Goal: Task Accomplishment & Management: Manage account settings

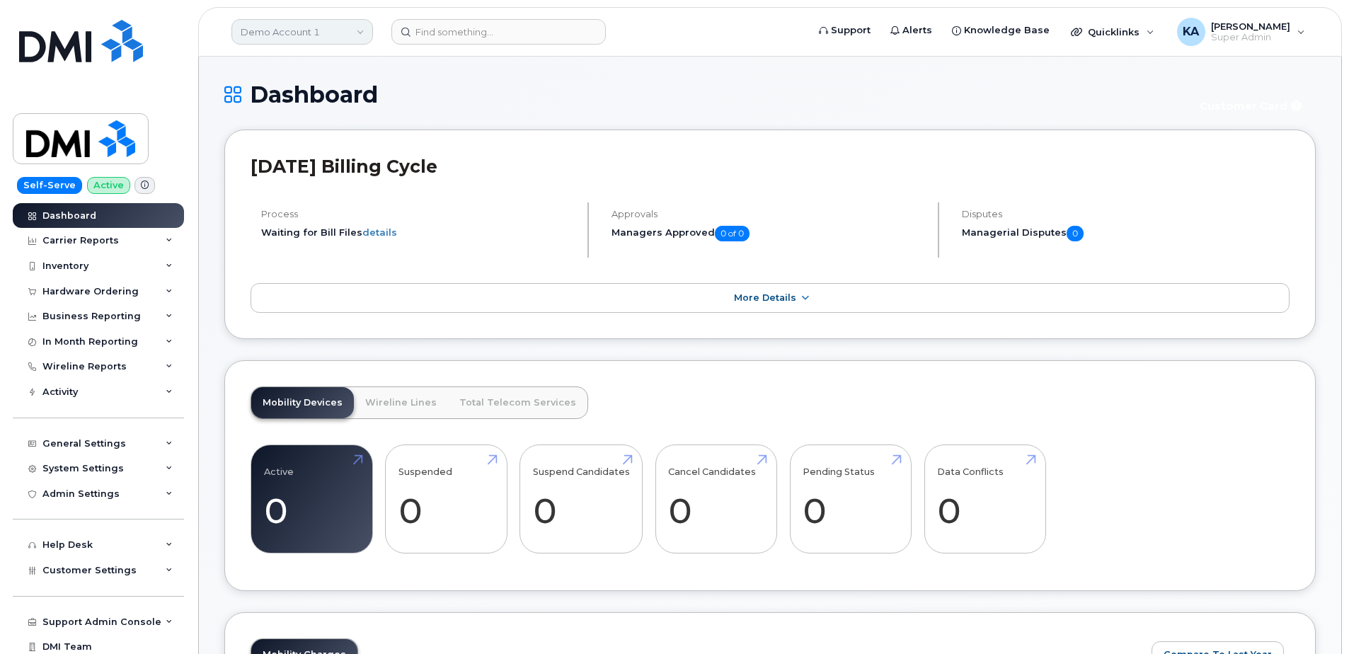
click at [356, 35] on link "Demo Account 1" at bounding box center [303, 31] width 142 height 25
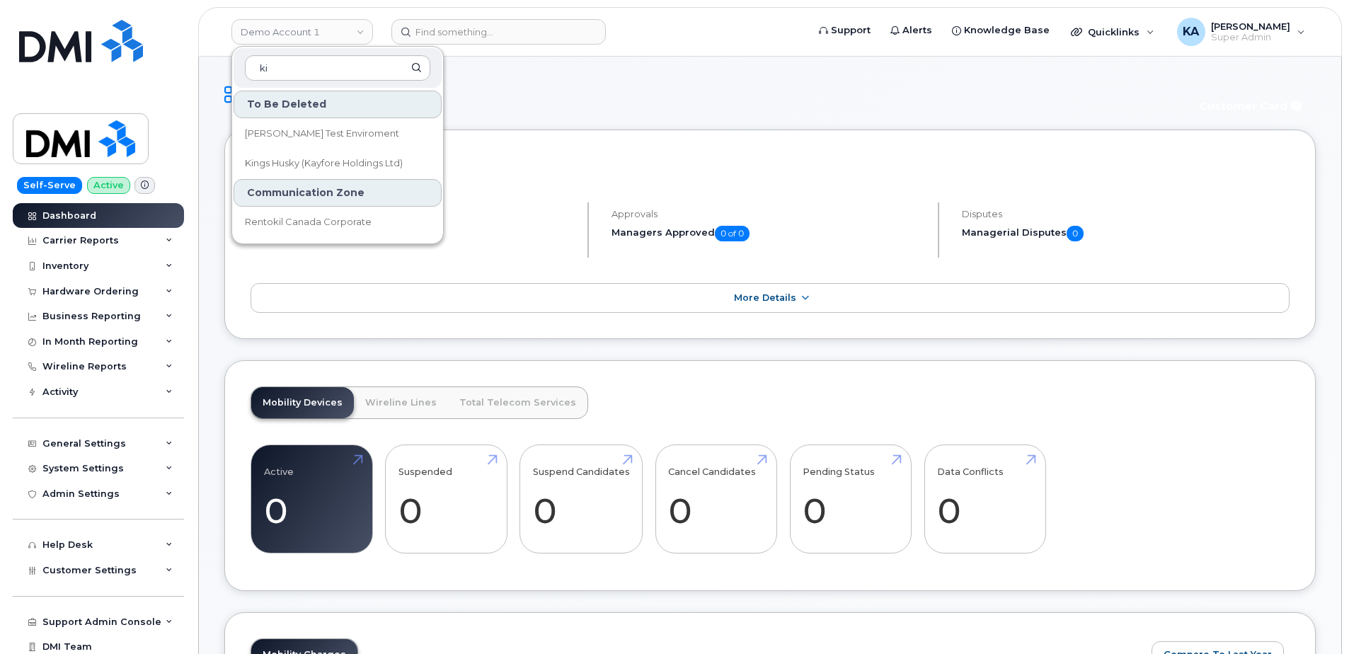
drag, startPoint x: 275, startPoint y: 66, endPoint x: 232, endPoint y: 64, distance: 43.2
click at [234, 65] on div "ki" at bounding box center [338, 68] width 208 height 40
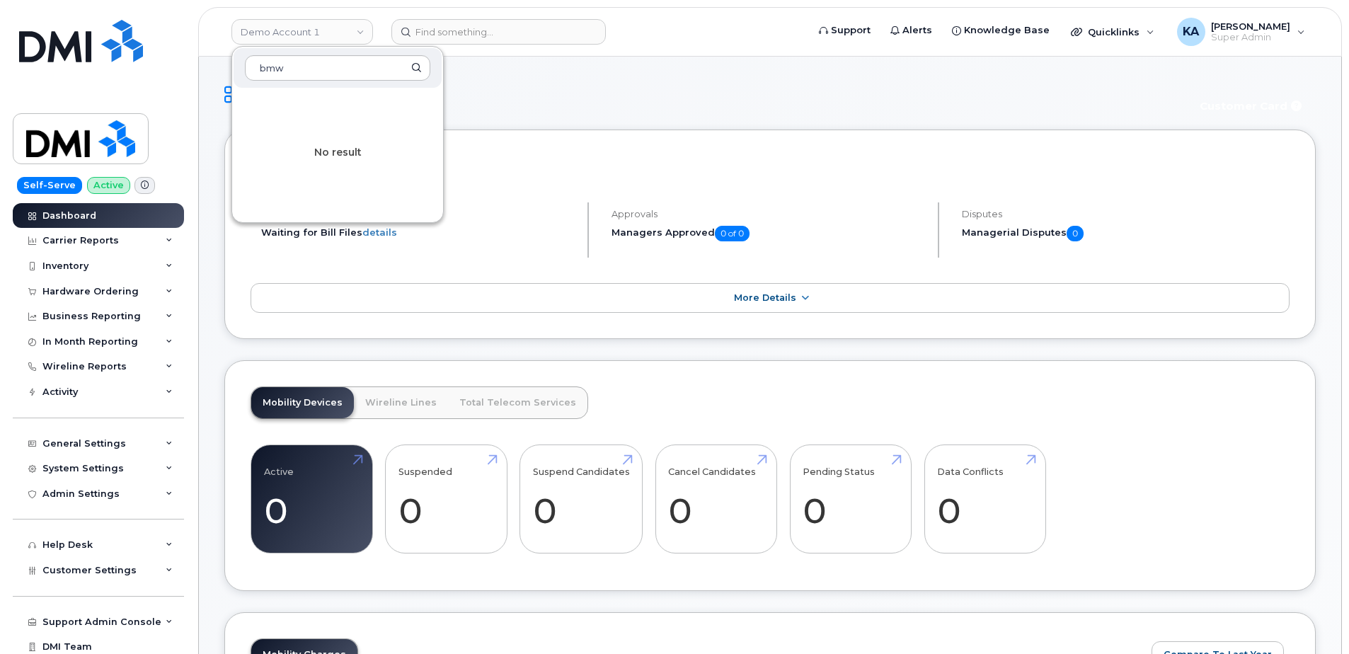
type input "bmw"
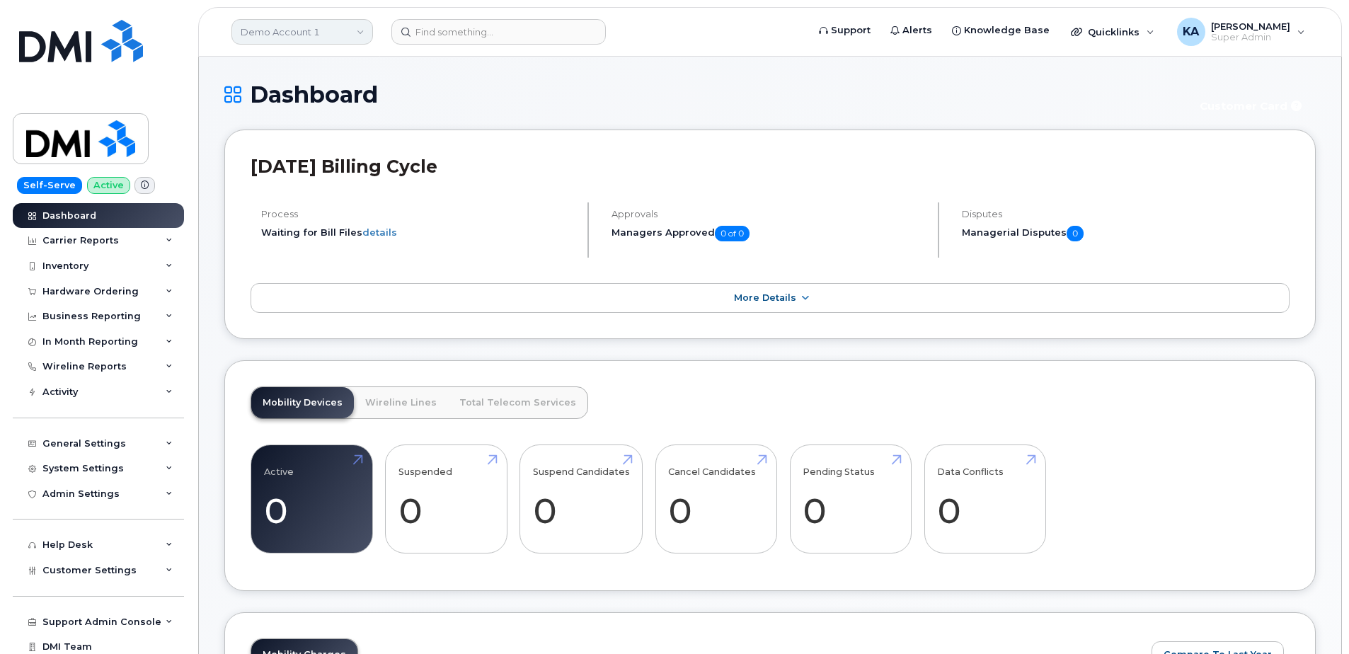
click at [355, 31] on link "Demo Account 1" at bounding box center [303, 31] width 142 height 25
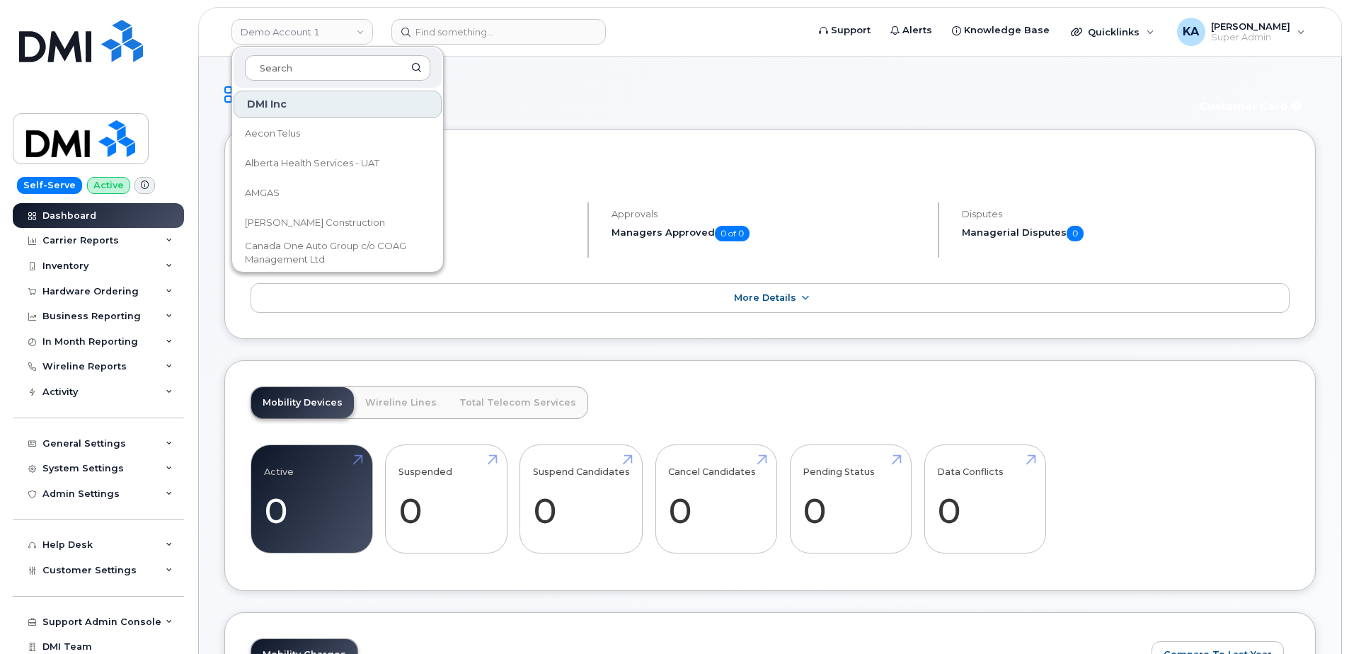
drag, startPoint x: 345, startPoint y: 67, endPoint x: 336, endPoint y: 114, distance: 48.2
click at [336, 110] on div "DMI Inc Aecon Telus Alberta Health Services - UAT AMGAS Borger Construction Can…" at bounding box center [338, 159] width 212 height 227
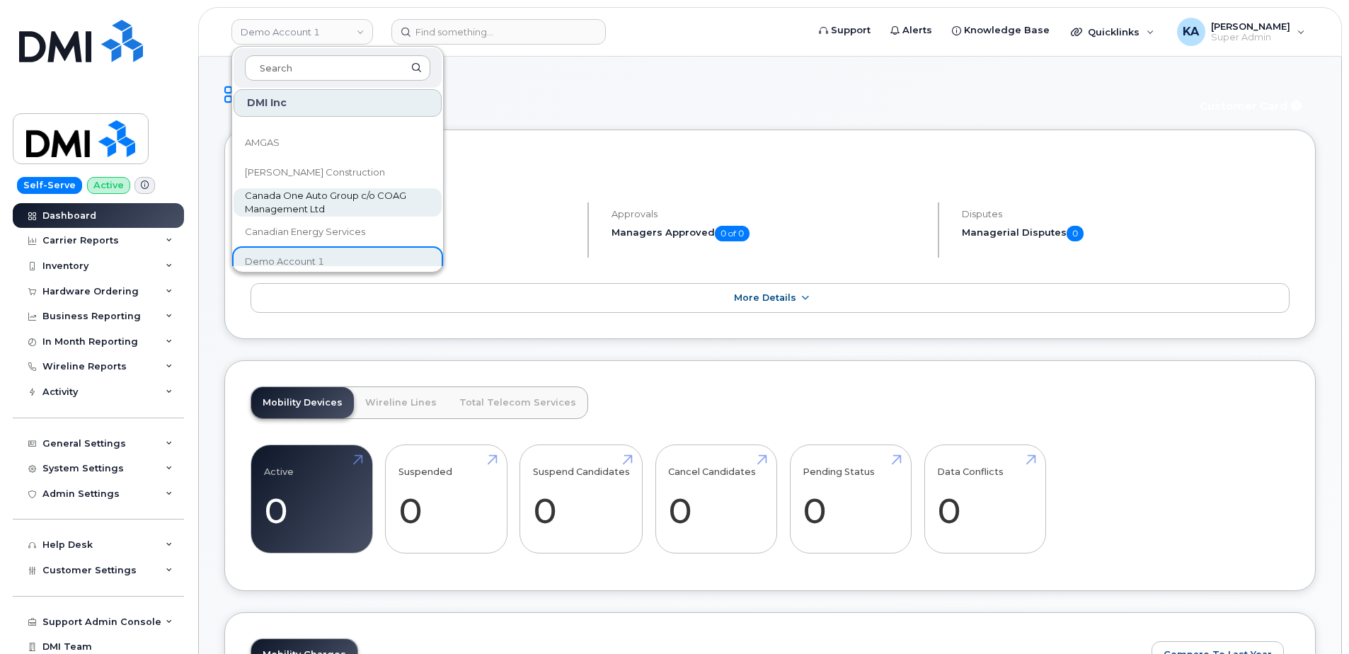
scroll to position [71, 0]
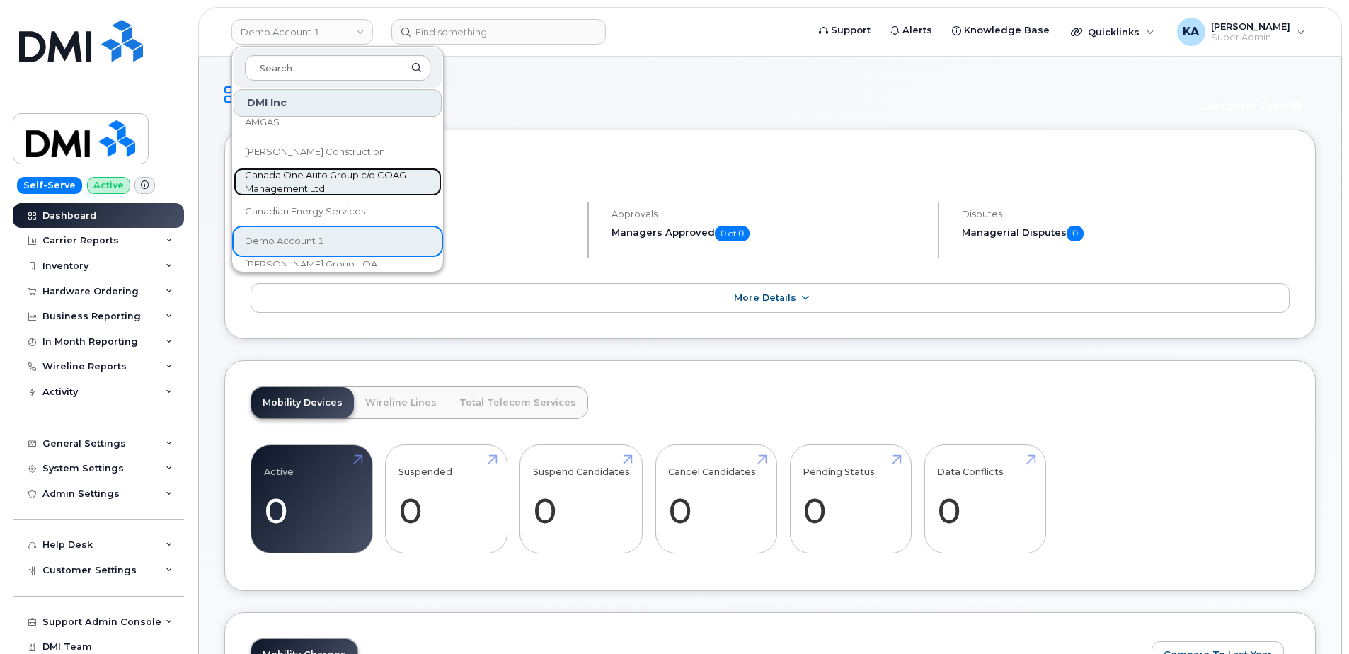
click at [319, 180] on span "Canada One Auto Group c/o COAG Management Ltd" at bounding box center [326, 183] width 163 height 28
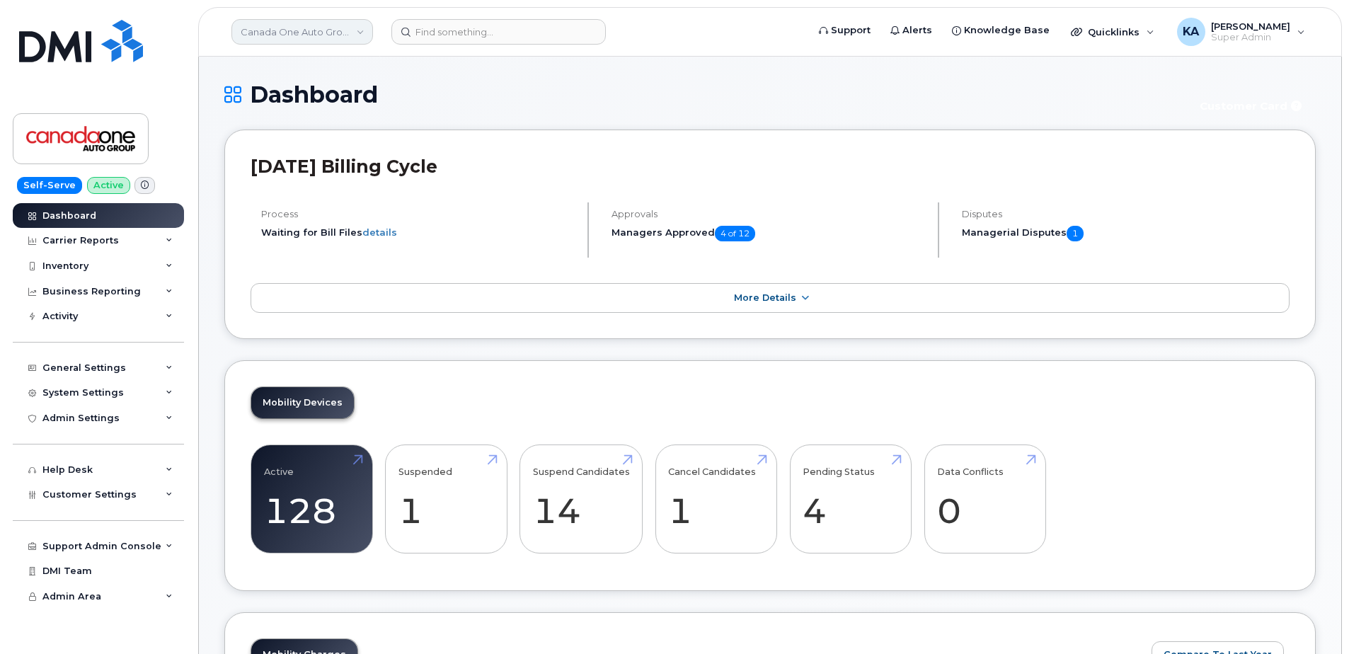
click at [356, 33] on link "Canada One Auto Group c/o COAG Management Ltd" at bounding box center [303, 31] width 142 height 25
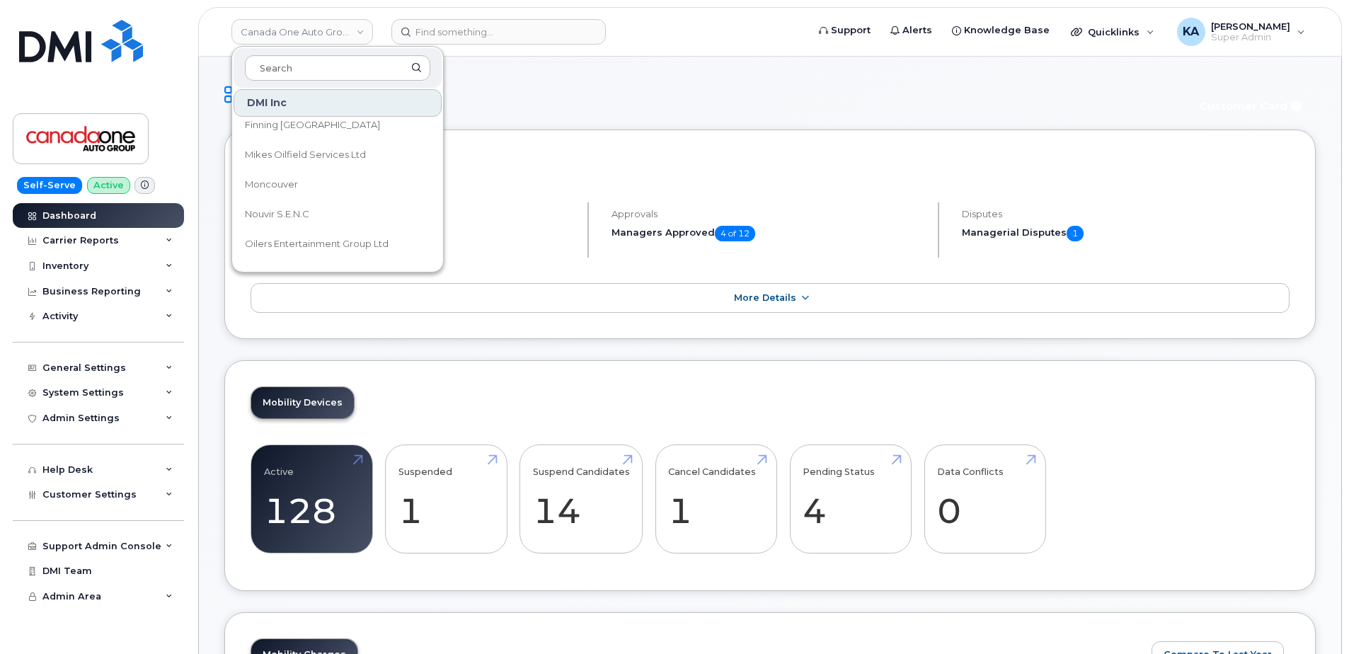
scroll to position [354, 0]
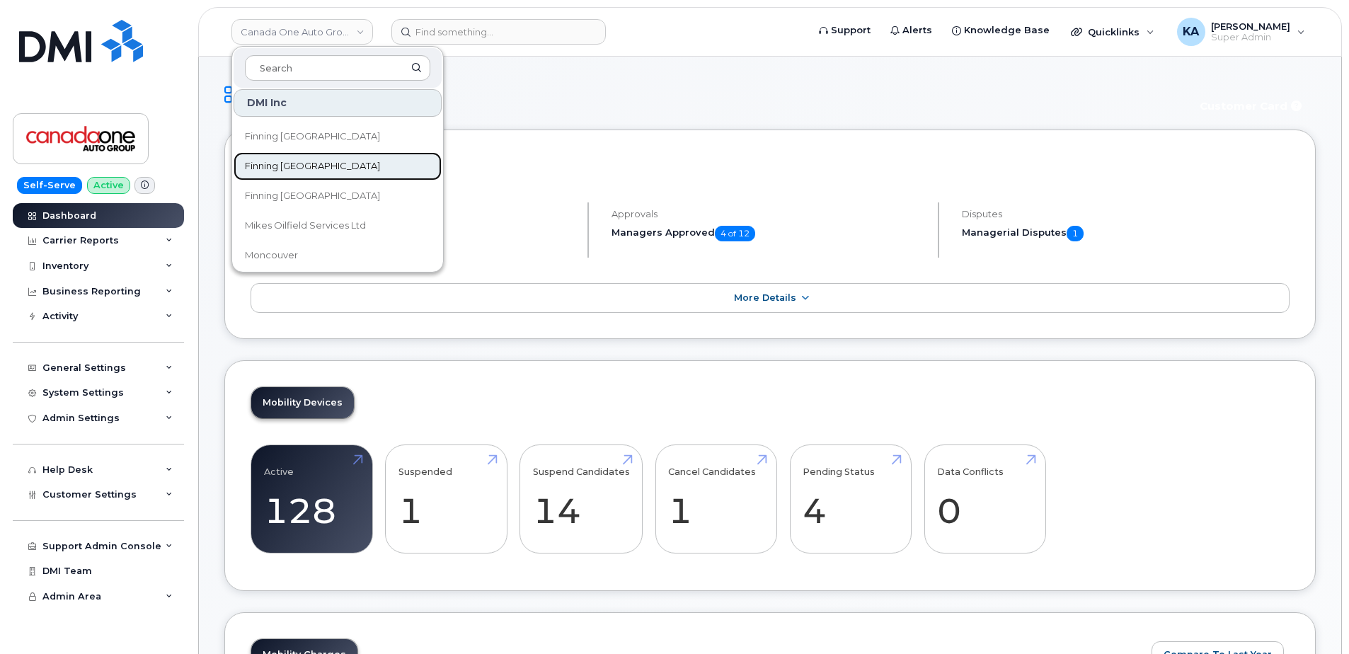
click at [297, 162] on span "Finning [GEOGRAPHIC_DATA]" at bounding box center [312, 166] width 135 height 14
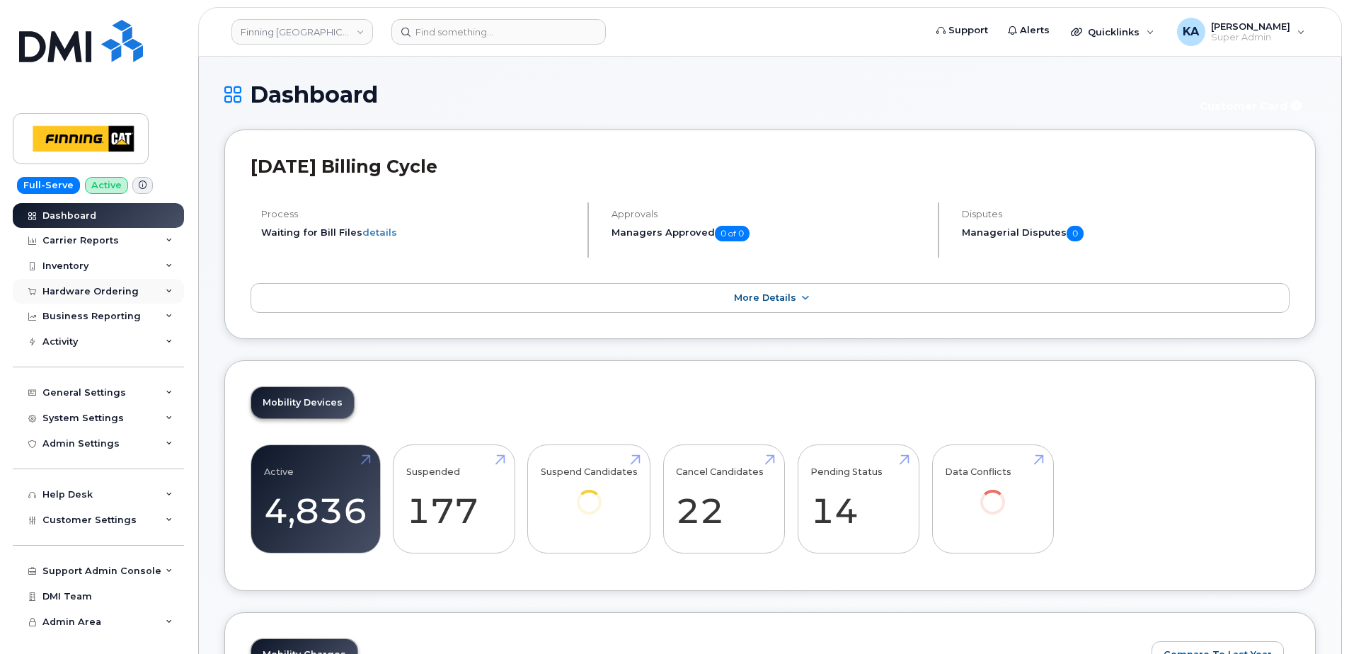
click at [163, 287] on div "Hardware Ordering" at bounding box center [98, 291] width 171 height 25
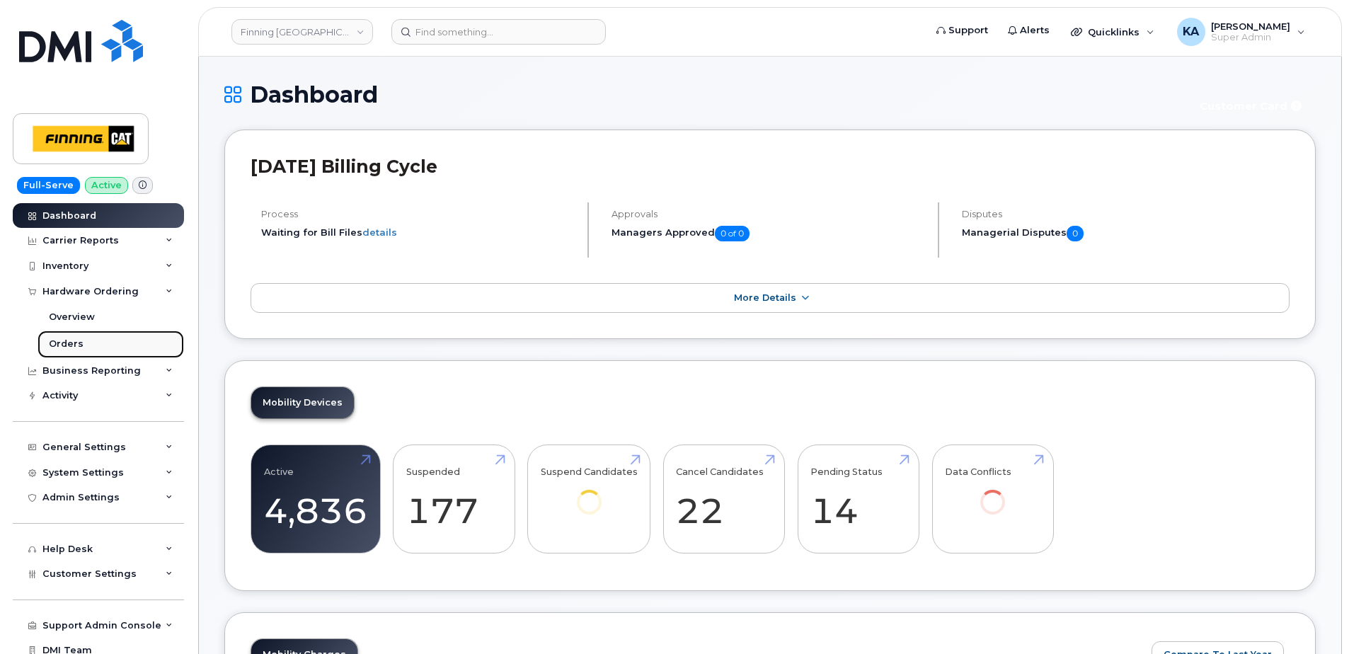
click at [55, 343] on div "Orders" at bounding box center [66, 344] width 35 height 13
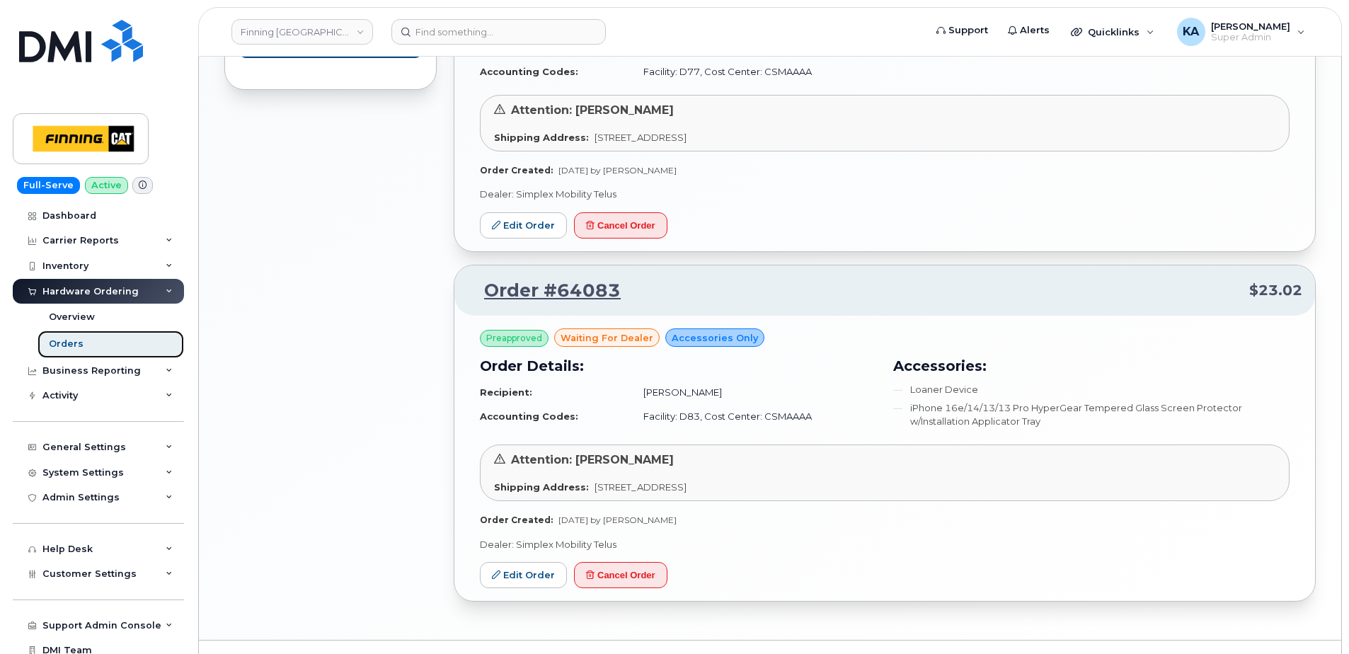
scroll to position [1053, 0]
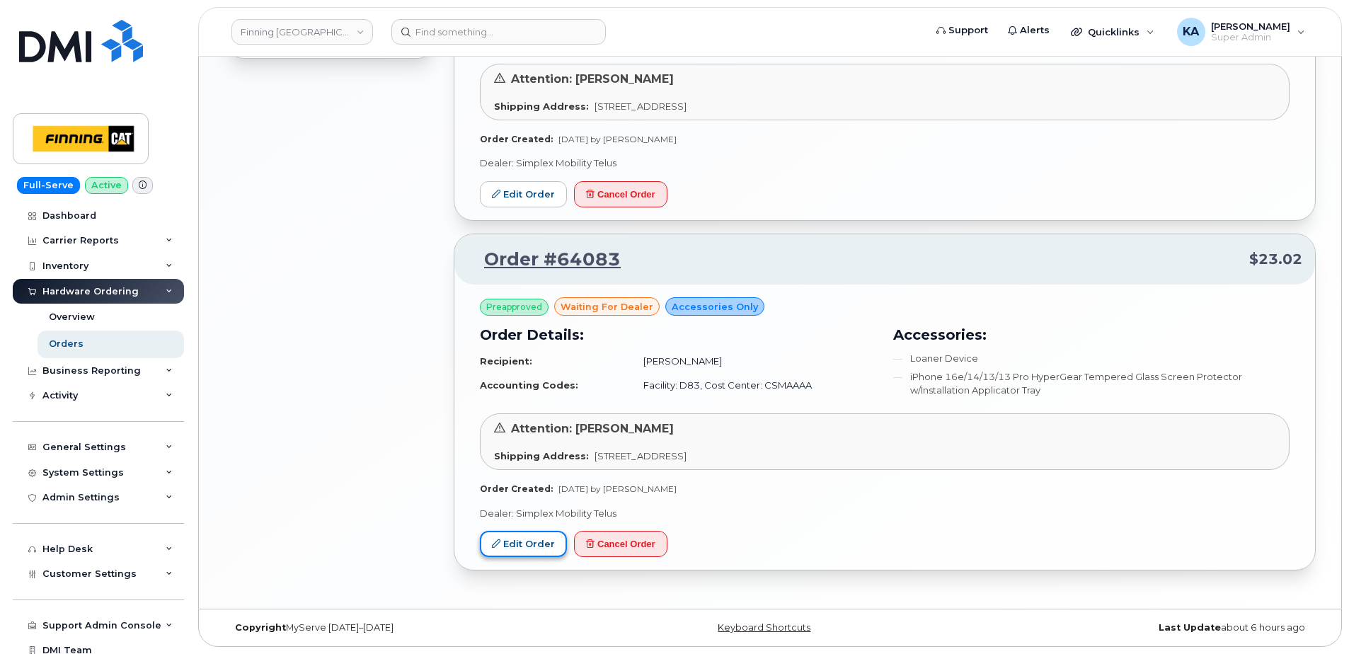
click at [510, 550] on link "Edit Order" at bounding box center [523, 544] width 87 height 26
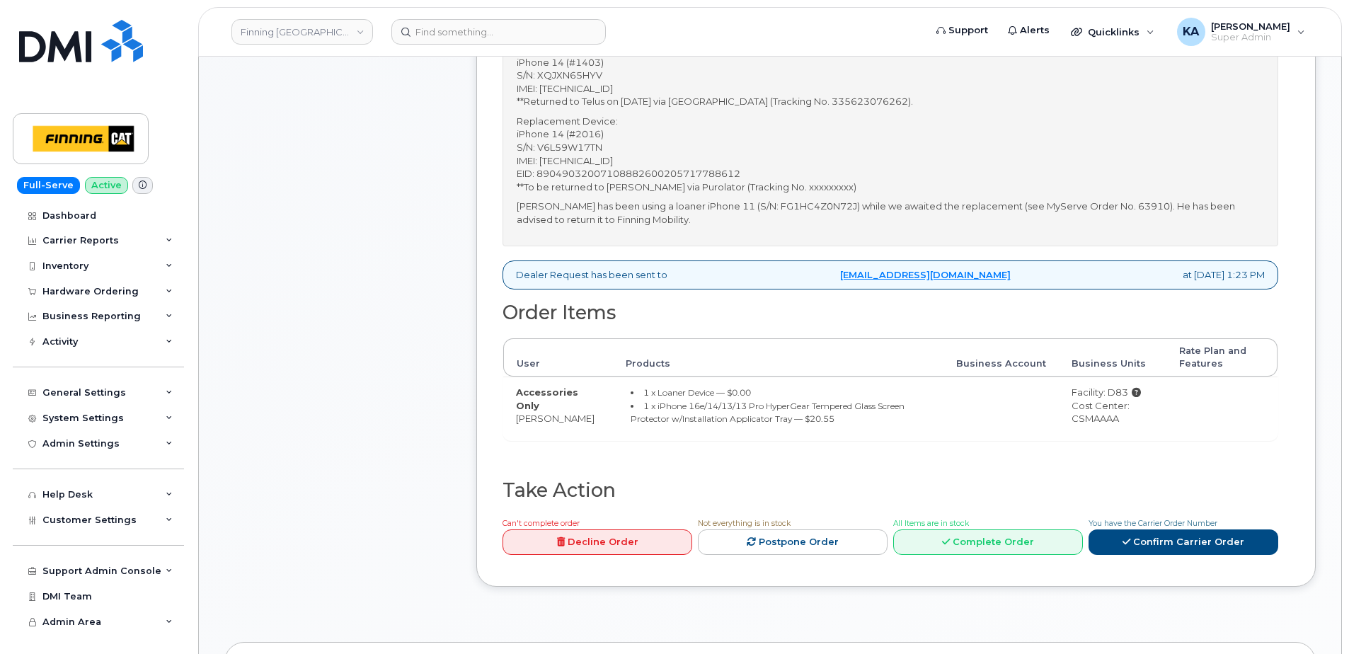
scroll to position [637, 0]
